Goal: Task Accomplishment & Management: Use online tool/utility

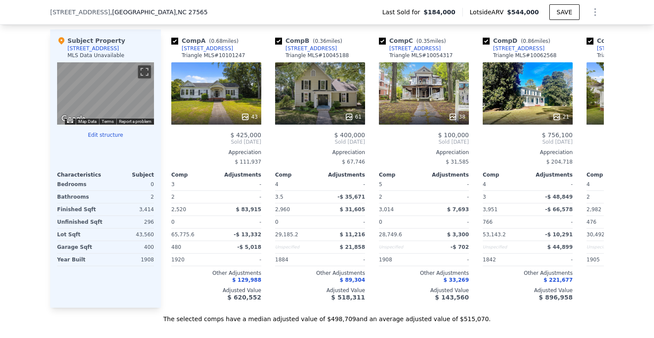
scroll to position [841, 0]
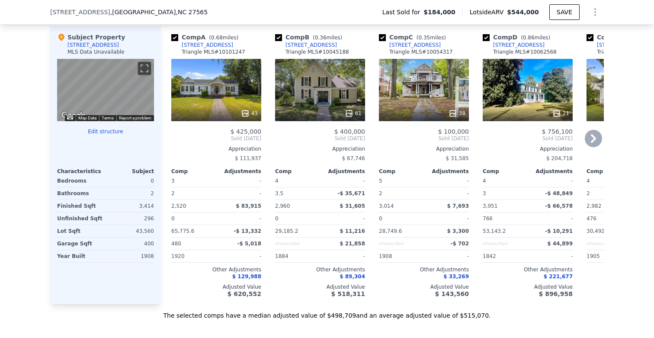
click at [434, 99] on div "38" at bounding box center [424, 90] width 90 height 62
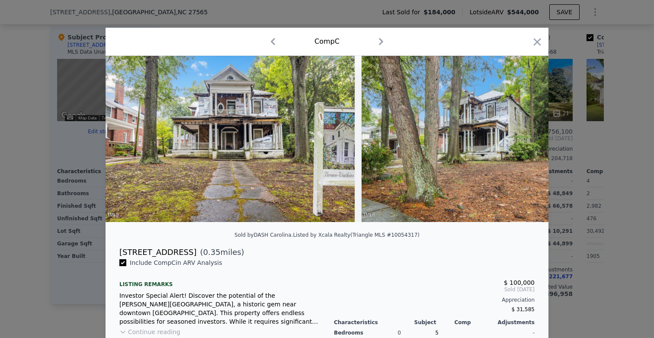
click at [382, 42] on icon "button" at bounding box center [381, 42] width 14 height 14
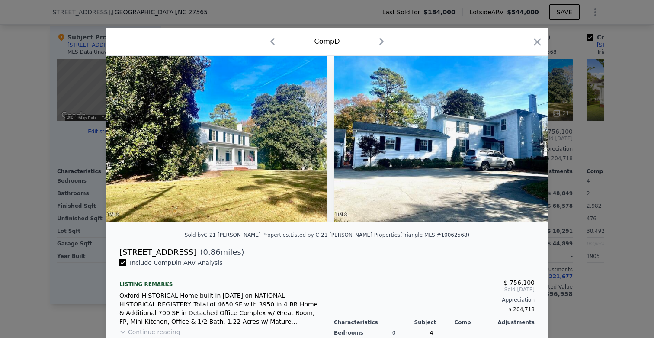
click at [275, 42] on icon "button" at bounding box center [273, 42] width 14 height 14
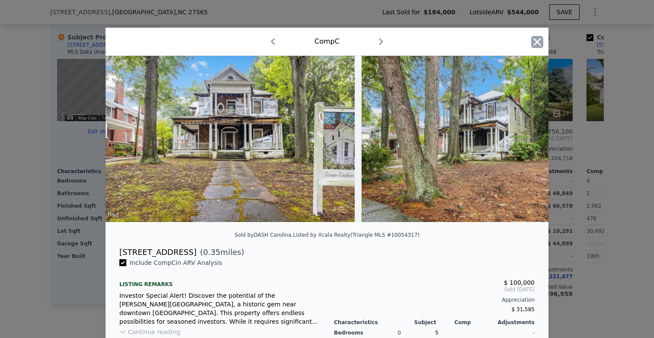
click at [536, 42] on icon "button" at bounding box center [537, 42] width 12 height 12
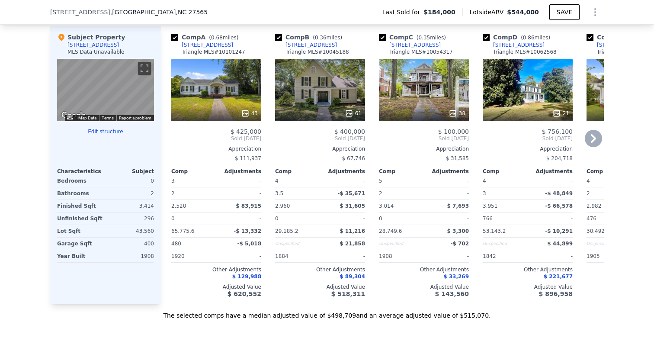
click at [382, 38] on input "checkbox" at bounding box center [382, 37] width 7 height 7
checkbox input "false"
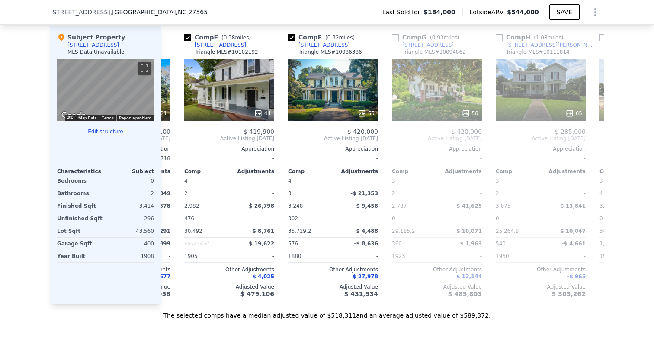
scroll to position [0, 296]
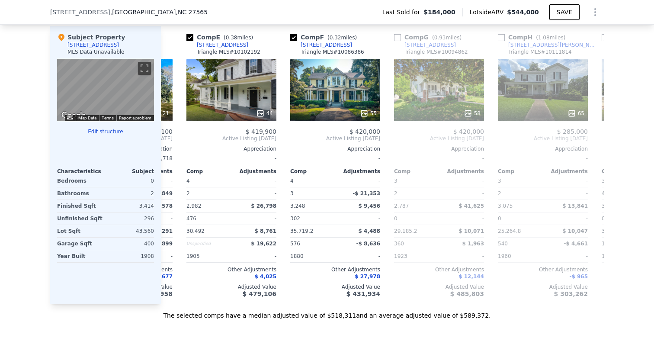
checkbox input "true"
